Goal: Book appointment/travel/reservation

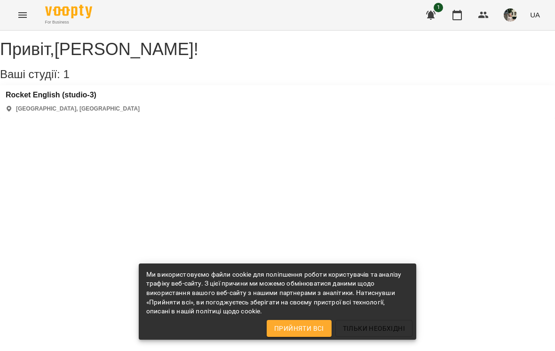
click at [454, 16] on icon "button" at bounding box center [456, 15] width 9 height 10
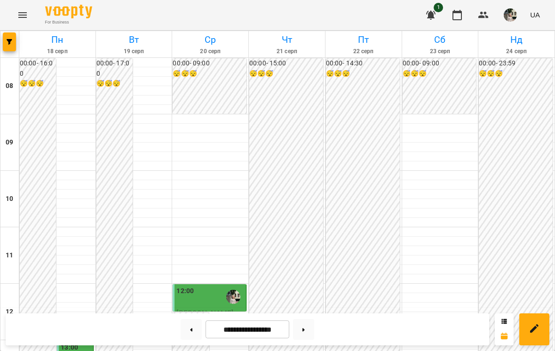
scroll to position [266, 0]
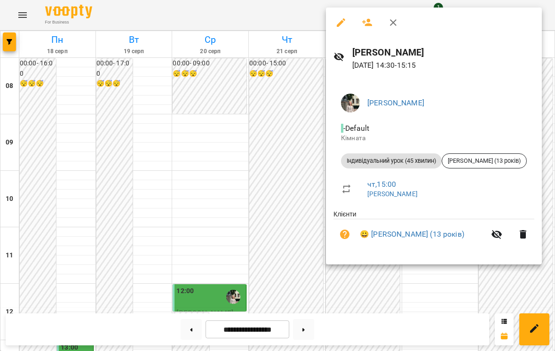
click at [237, 192] on div at bounding box center [277, 175] width 555 height 351
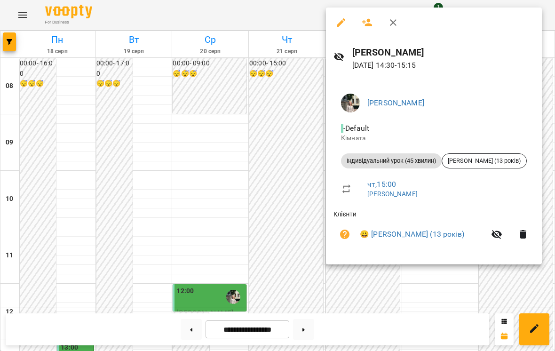
click at [276, 209] on div at bounding box center [277, 175] width 555 height 351
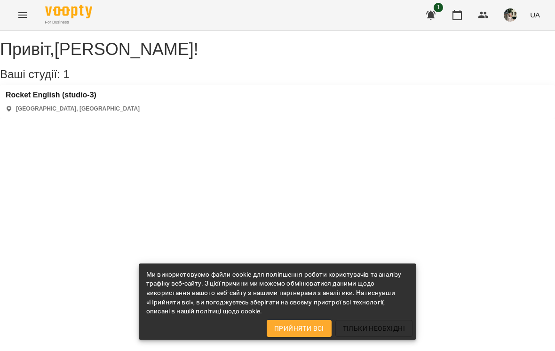
click at [462, 16] on icon "button" at bounding box center [456, 15] width 9 height 10
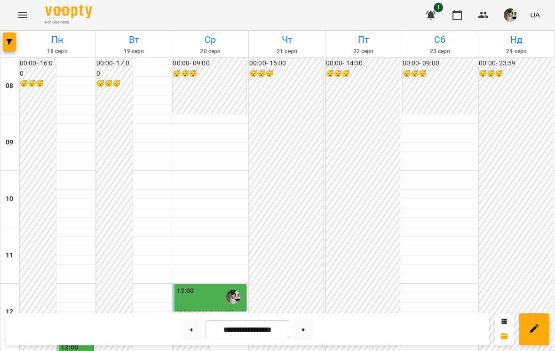
scroll to position [217, 0]
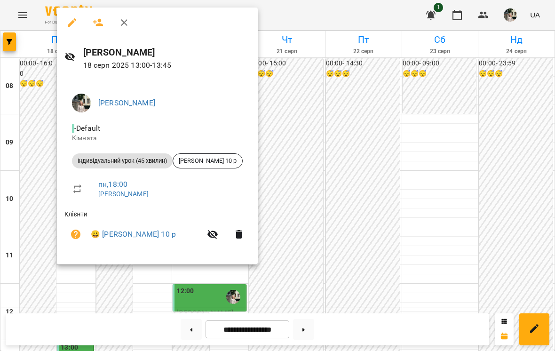
click at [437, 144] on div at bounding box center [277, 175] width 555 height 351
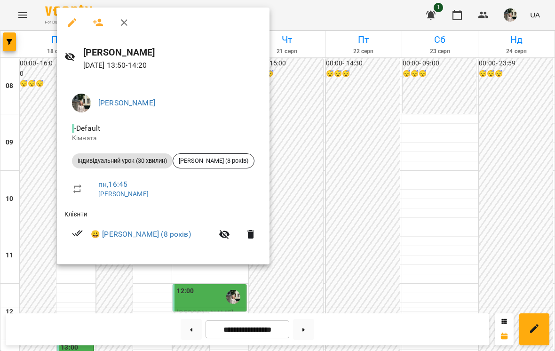
click at [442, 137] on div at bounding box center [277, 175] width 555 height 351
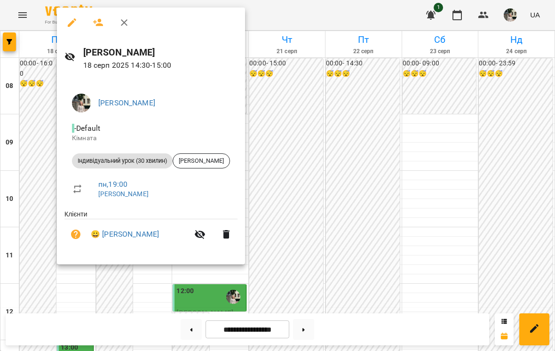
click at [451, 130] on div at bounding box center [277, 175] width 555 height 351
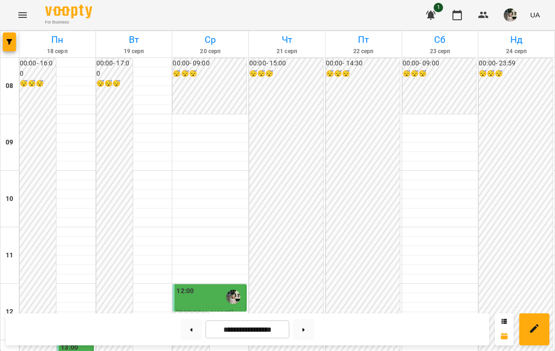
scroll to position [281, 0]
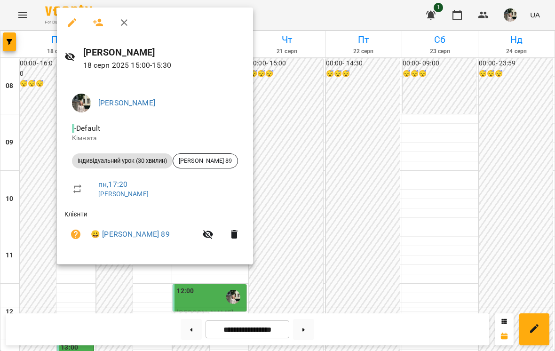
click at [441, 135] on div at bounding box center [277, 175] width 555 height 351
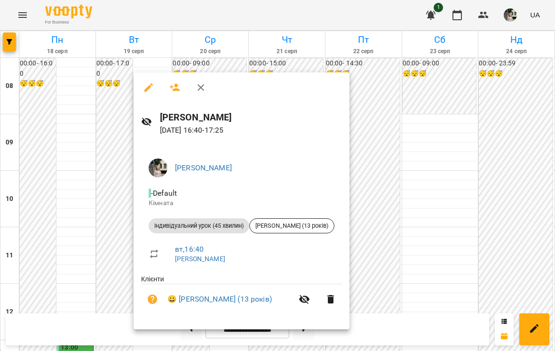
click at [459, 108] on div at bounding box center [277, 175] width 555 height 351
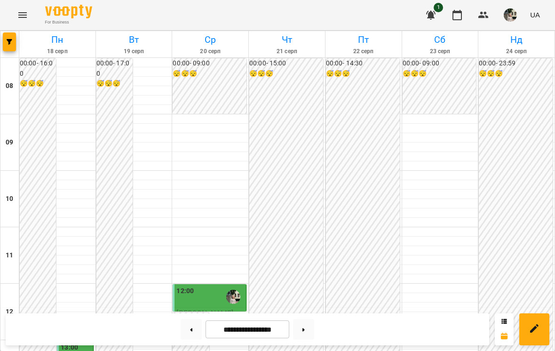
scroll to position [497, 0]
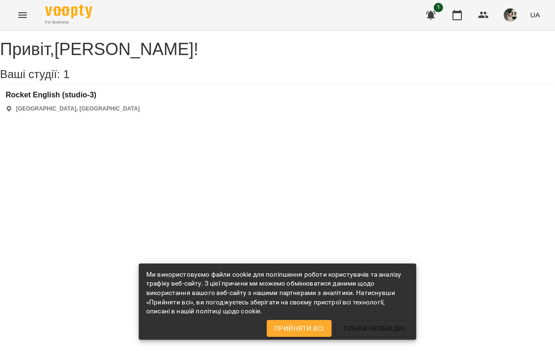
click at [461, 19] on icon "button" at bounding box center [456, 15] width 9 height 10
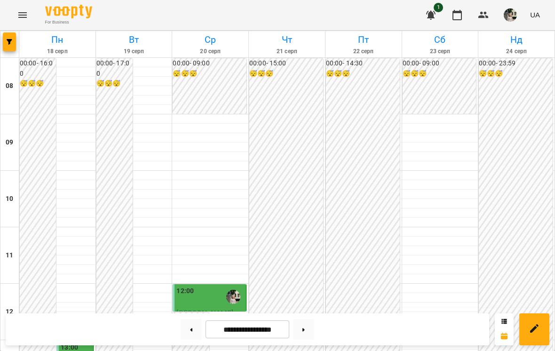
scroll to position [337, 0]
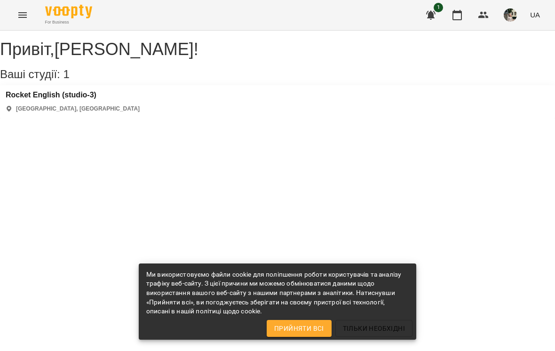
click at [461, 20] on icon "button" at bounding box center [456, 14] width 11 height 11
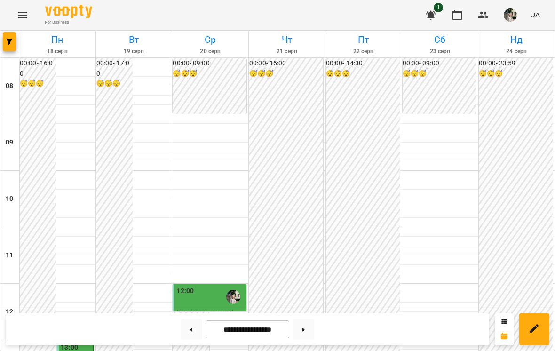
scroll to position [326, 0]
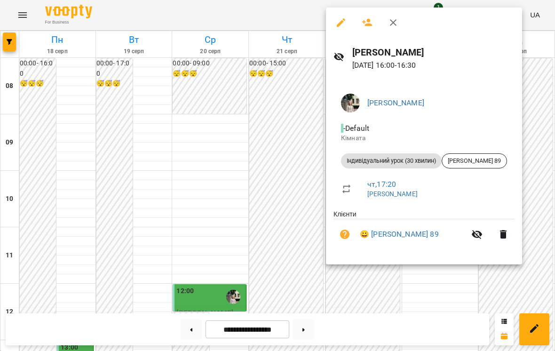
click at [452, 296] on div at bounding box center [277, 175] width 555 height 351
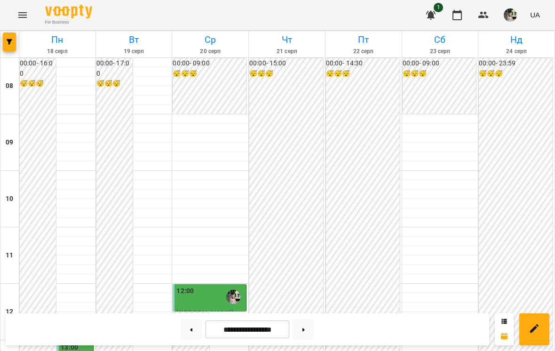
scroll to position [136, 0]
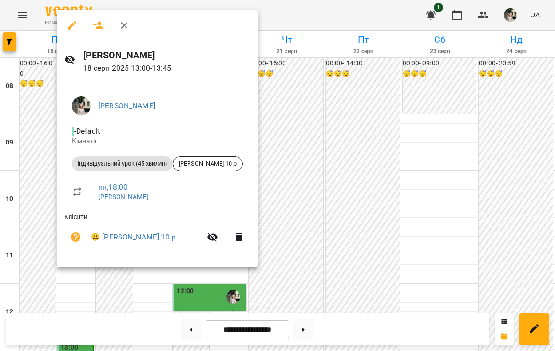
click at [415, 113] on div at bounding box center [277, 175] width 555 height 351
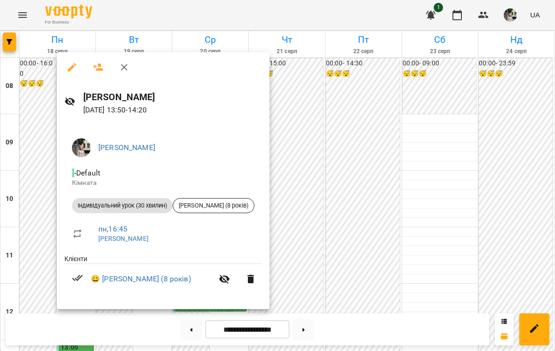
click at [414, 118] on div at bounding box center [277, 175] width 555 height 351
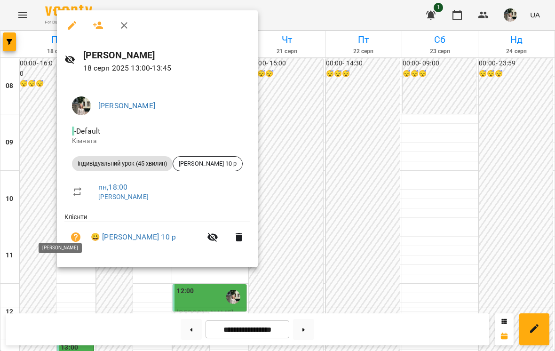
click at [379, 114] on div at bounding box center [277, 175] width 555 height 351
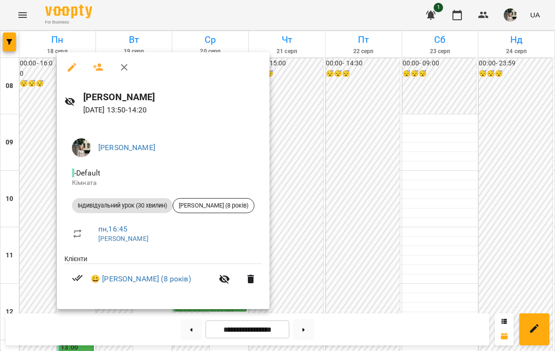
click at [387, 182] on div at bounding box center [277, 175] width 555 height 351
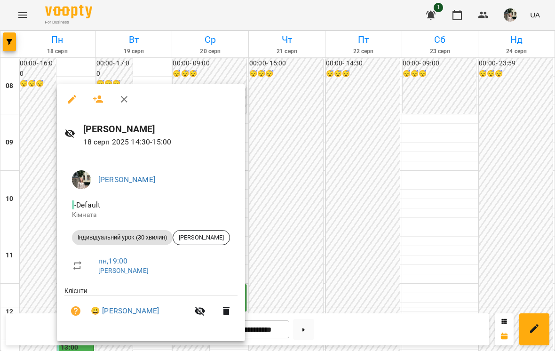
click at [409, 167] on div at bounding box center [277, 175] width 555 height 351
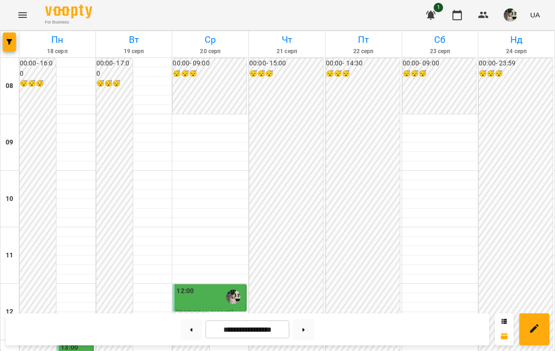
scroll to position [277, 0]
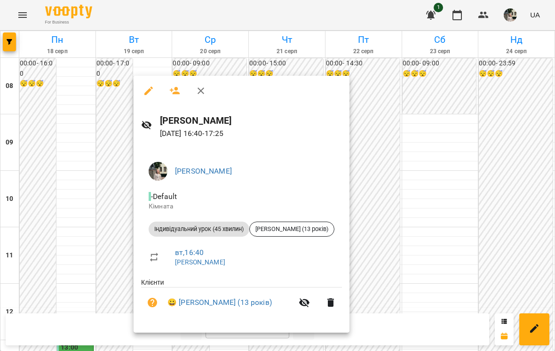
click at [475, 142] on div at bounding box center [277, 175] width 555 height 351
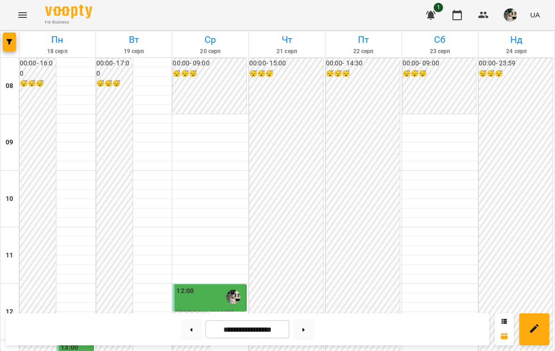
scroll to position [446, 0]
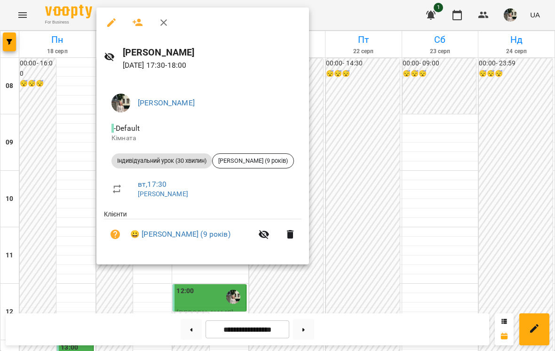
click at [438, 103] on div at bounding box center [277, 175] width 555 height 351
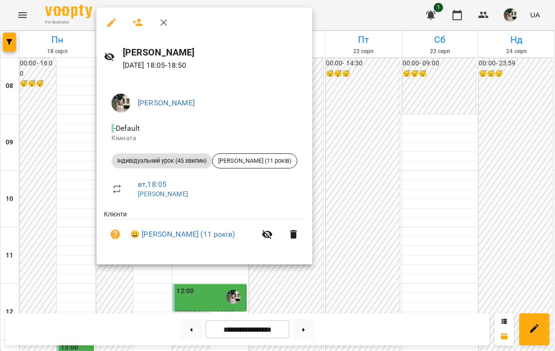
click at [440, 149] on div at bounding box center [277, 175] width 555 height 351
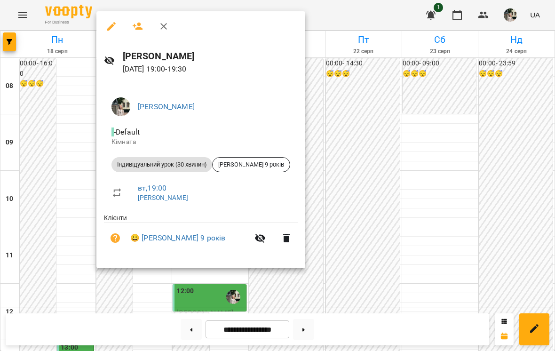
click at [433, 157] on div at bounding box center [277, 175] width 555 height 351
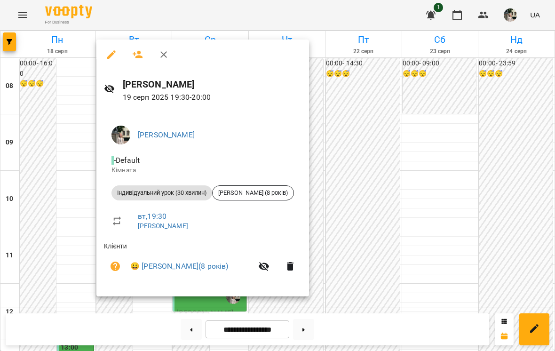
click at [428, 139] on div at bounding box center [277, 175] width 555 height 351
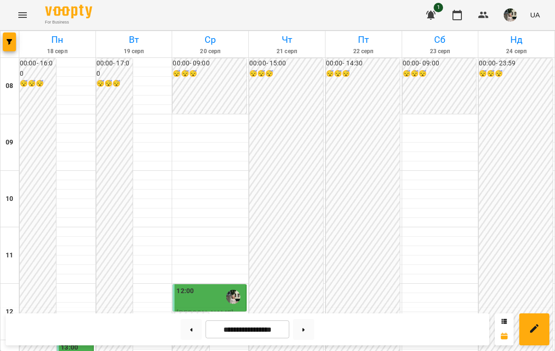
scroll to position [275, 0]
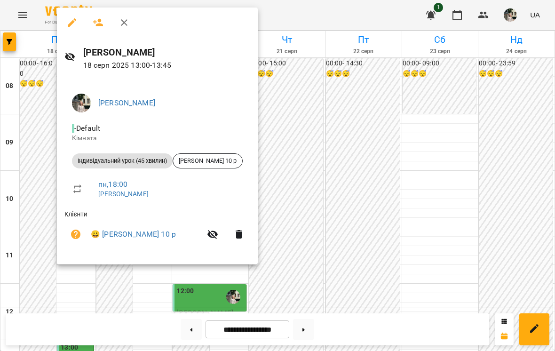
click at [388, 117] on div at bounding box center [277, 175] width 555 height 351
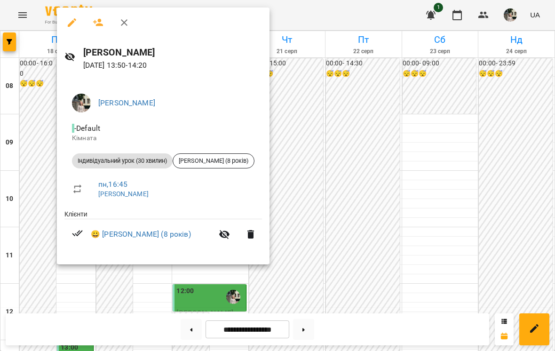
click at [361, 102] on div at bounding box center [277, 175] width 555 height 351
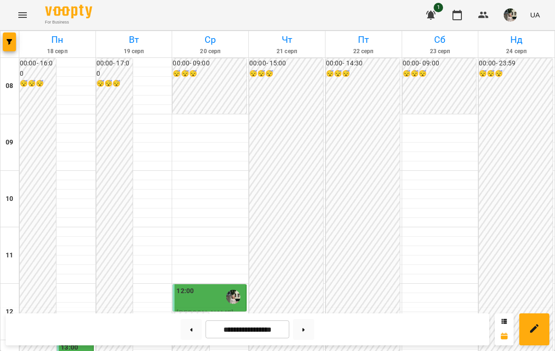
scroll to position [122, 0]
click at [213, 286] on div "12:00" at bounding box center [210, 297] width 68 height 22
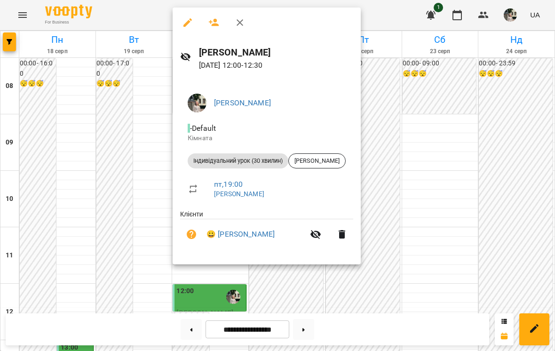
click at [445, 136] on div at bounding box center [277, 175] width 555 height 351
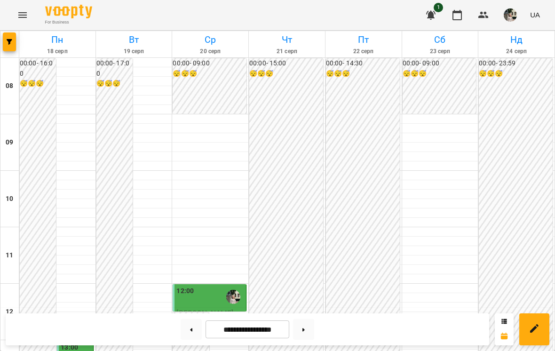
scroll to position [314, 0]
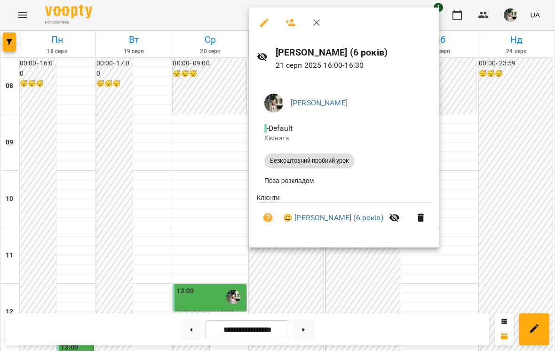
click at [503, 209] on div at bounding box center [277, 175] width 555 height 351
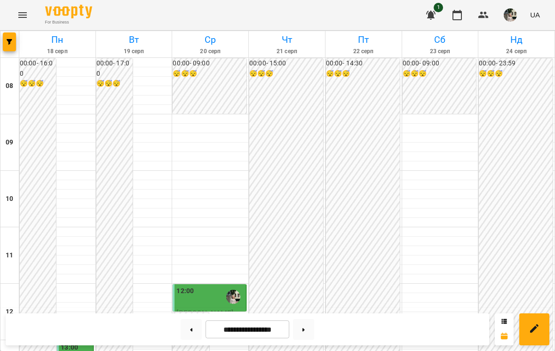
scroll to position [462, 0]
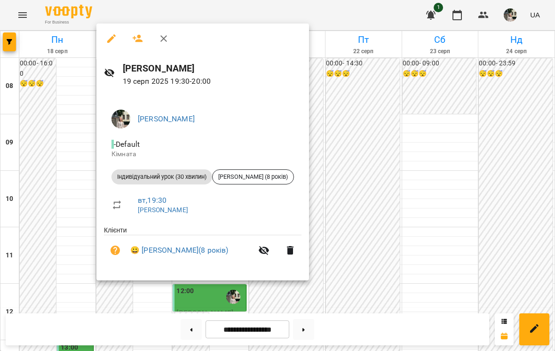
click at [461, 153] on div at bounding box center [277, 175] width 555 height 351
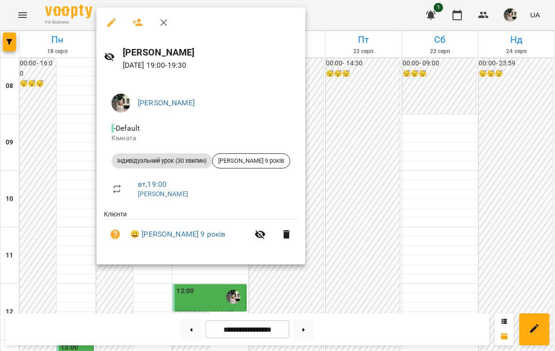
click at [354, 120] on div at bounding box center [277, 175] width 555 height 351
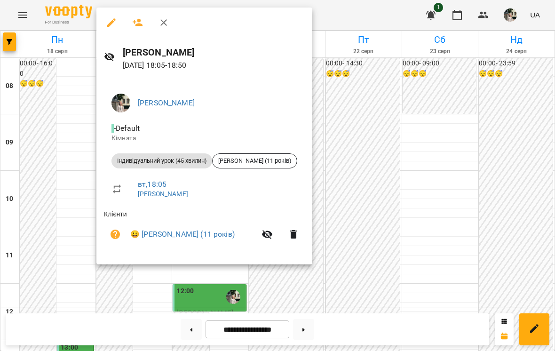
click at [359, 128] on div at bounding box center [277, 175] width 555 height 351
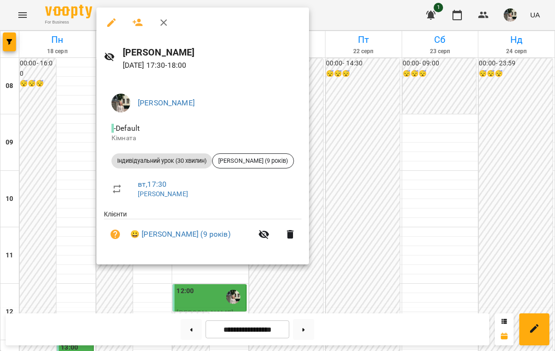
click at [333, 142] on div at bounding box center [277, 175] width 555 height 351
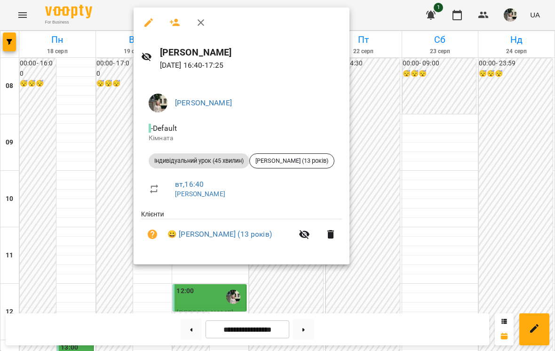
click at [393, 116] on div at bounding box center [277, 175] width 555 height 351
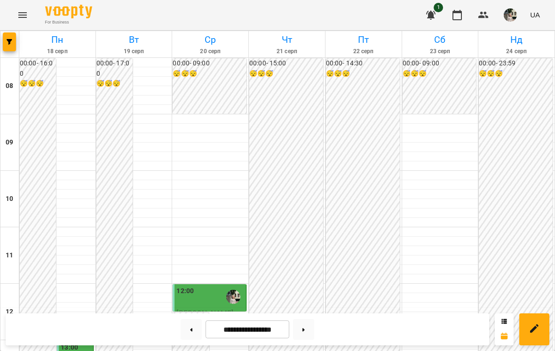
scroll to position [270, 0]
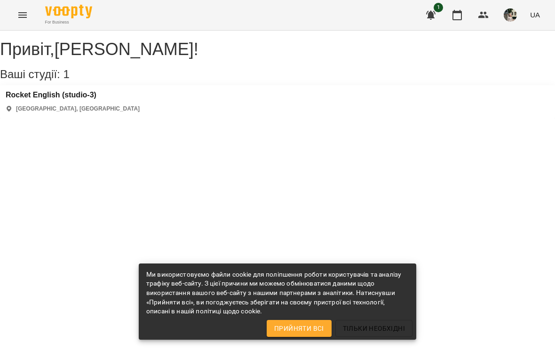
click at [462, 15] on icon "button" at bounding box center [456, 15] width 9 height 10
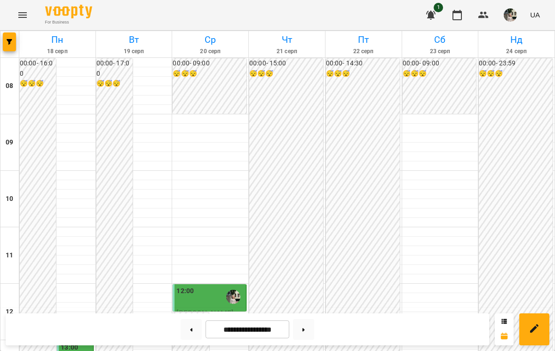
scroll to position [427, 0]
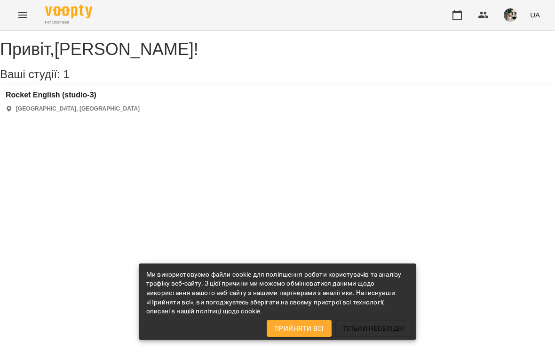
click at [455, 13] on icon "button" at bounding box center [456, 15] width 9 height 10
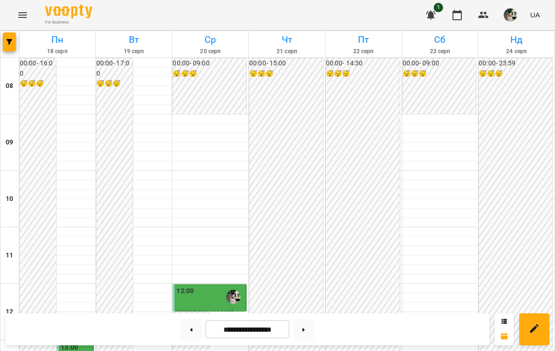
scroll to position [399, 0]
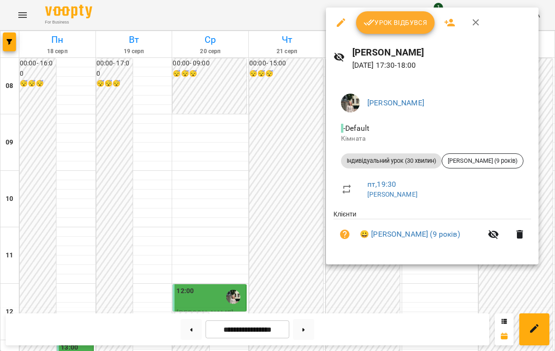
click at [467, 299] on div at bounding box center [277, 175] width 555 height 351
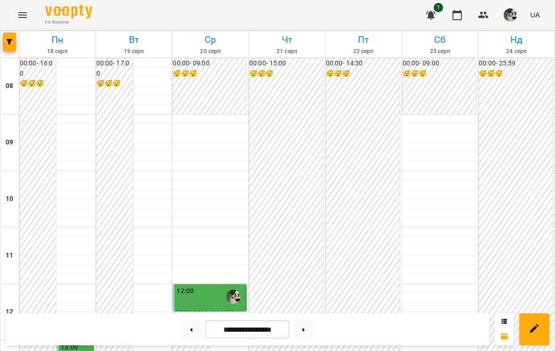
scroll to position [472, 0]
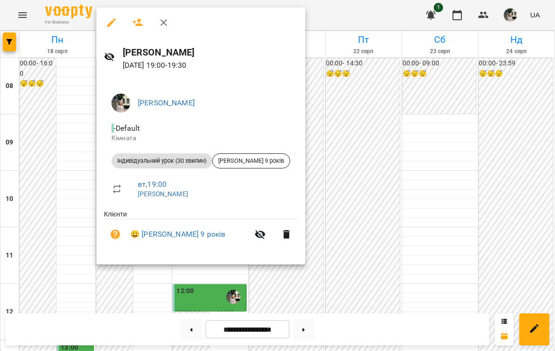
click at [347, 153] on div at bounding box center [277, 175] width 555 height 351
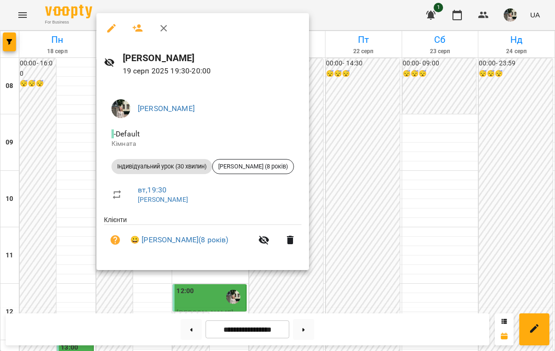
click at [314, 160] on div at bounding box center [277, 175] width 555 height 351
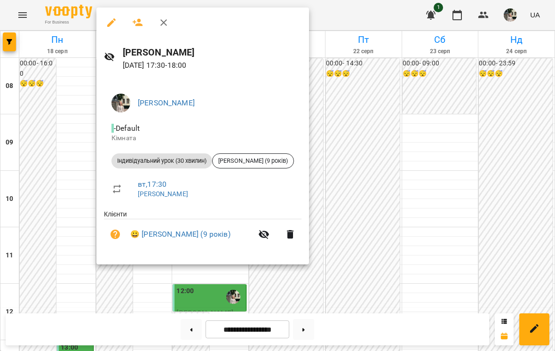
click at [340, 142] on div at bounding box center [277, 175] width 555 height 351
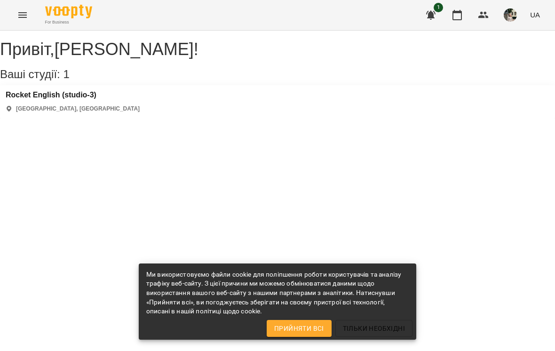
click at [462, 19] on icon "button" at bounding box center [456, 15] width 9 height 10
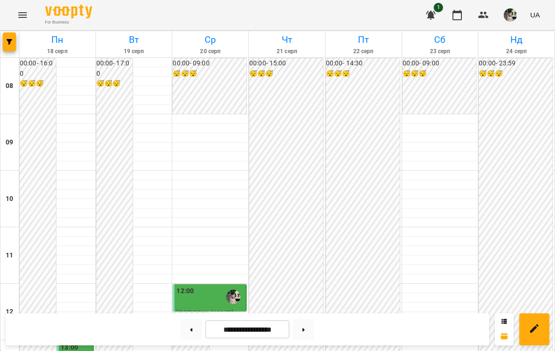
scroll to position [429, 0]
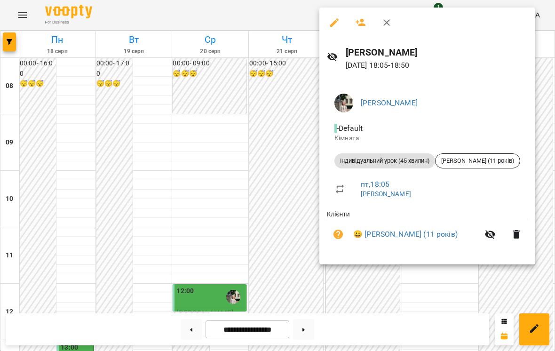
click at [290, 242] on div at bounding box center [277, 175] width 555 height 351
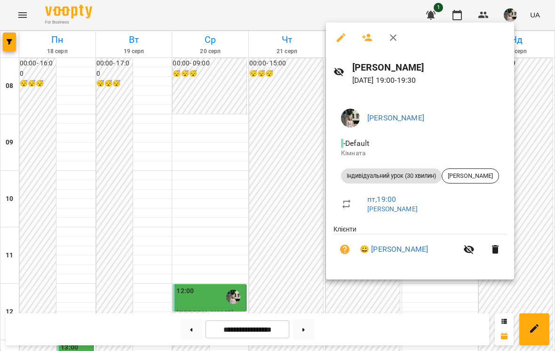
click at [303, 190] on div at bounding box center [277, 175] width 555 height 351
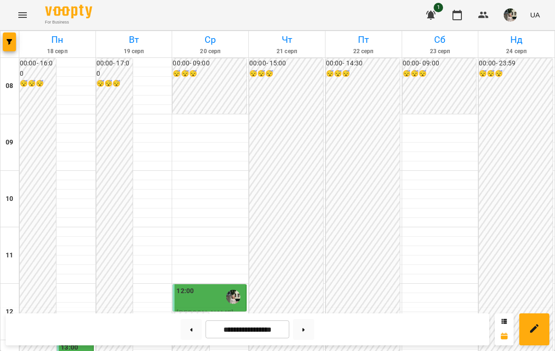
scroll to position [211, 0]
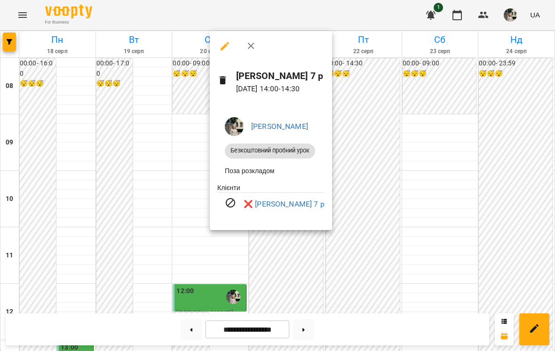
click at [450, 177] on div at bounding box center [277, 175] width 555 height 351
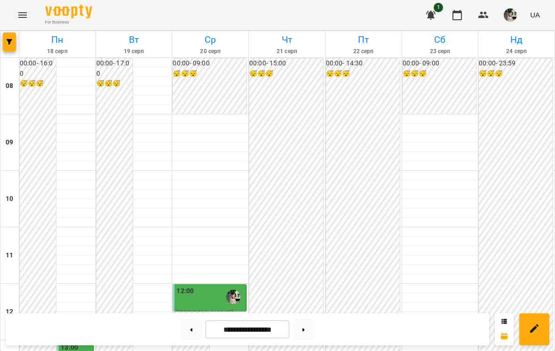
click at [214, 286] on div "12:00" at bounding box center [210, 297] width 68 height 22
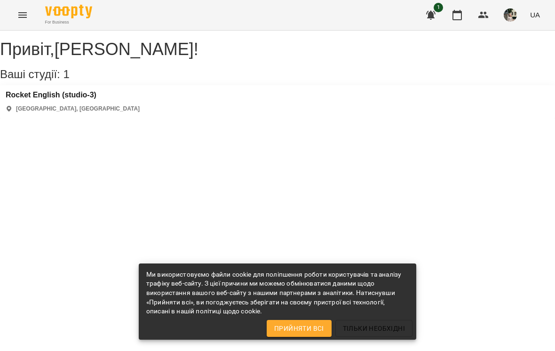
click at [462, 19] on icon "button" at bounding box center [456, 15] width 9 height 10
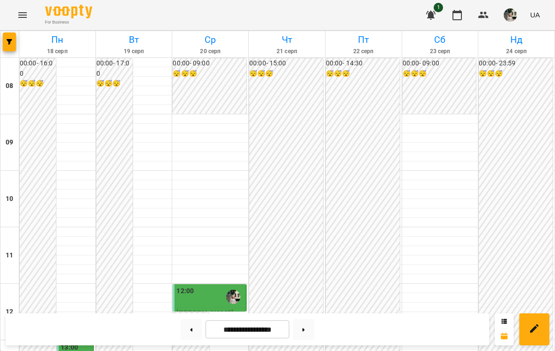
scroll to position [565, 0]
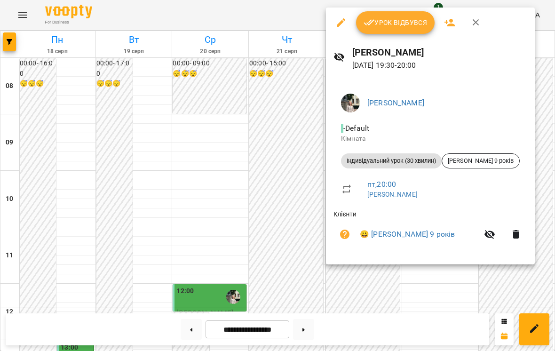
click at [276, 231] on div at bounding box center [277, 175] width 555 height 351
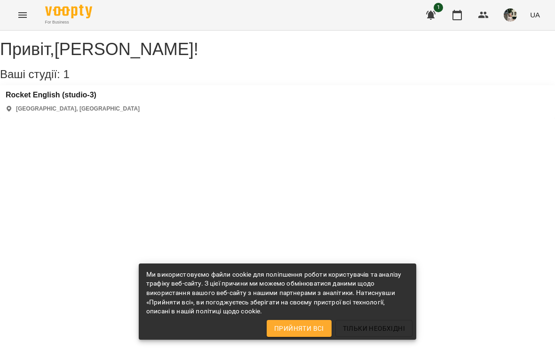
click at [459, 21] on button "button" at bounding box center [457, 15] width 23 height 23
click at [460, 15] on icon "button" at bounding box center [456, 14] width 11 height 11
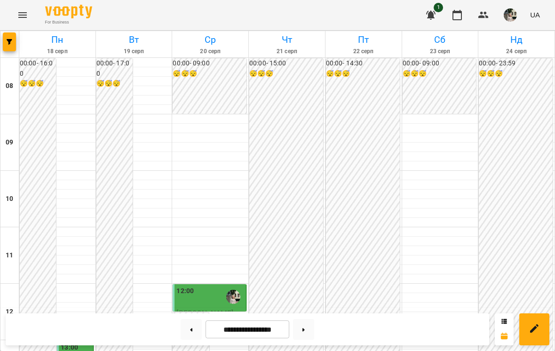
scroll to position [460, 0]
